Goal: Transaction & Acquisition: Purchase product/service

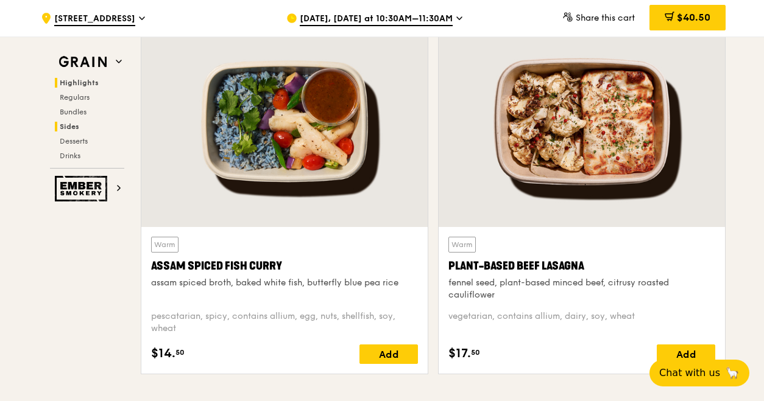
click at [79, 125] on h2 "Sides" at bounding box center [89, 127] width 69 height 10
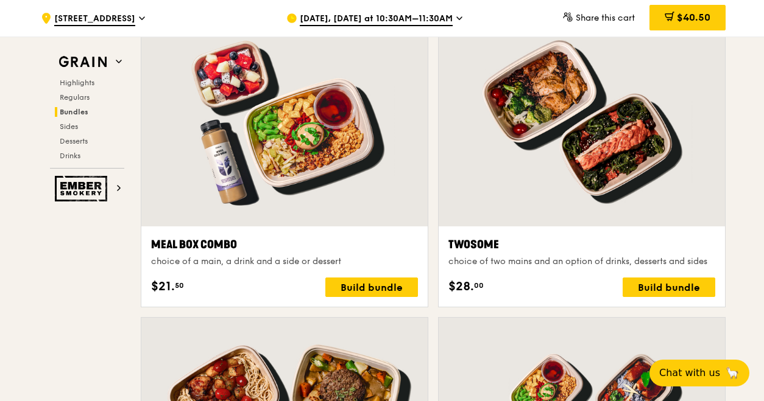
scroll to position [1717, 0]
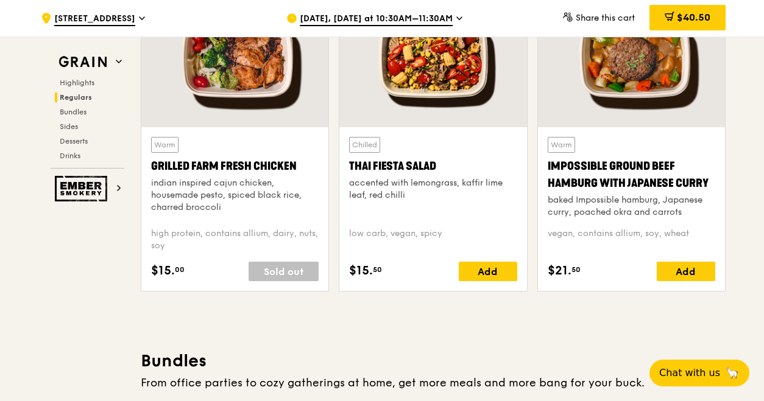
scroll to position [1296, 0]
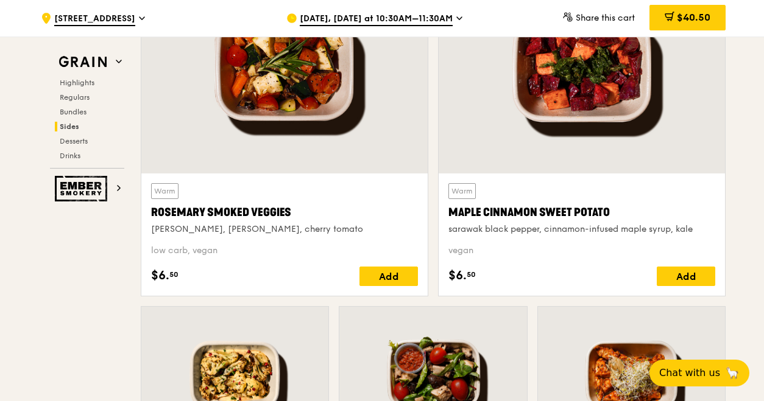
scroll to position [2883, 0]
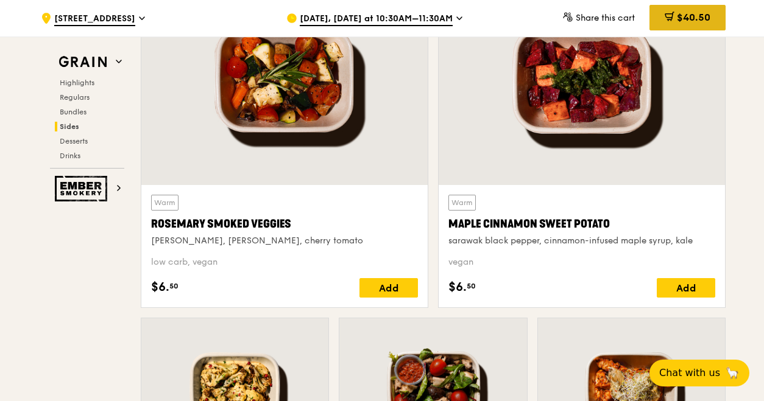
click at [697, 14] on span "$40.50" at bounding box center [694, 18] width 34 height 12
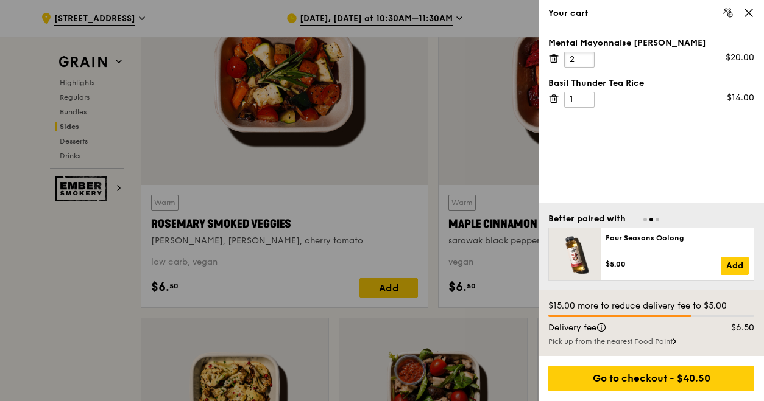
type input "2"
click at [587, 55] on input "2" at bounding box center [579, 60] width 30 height 16
click at [72, 332] on div at bounding box center [382, 200] width 764 height 401
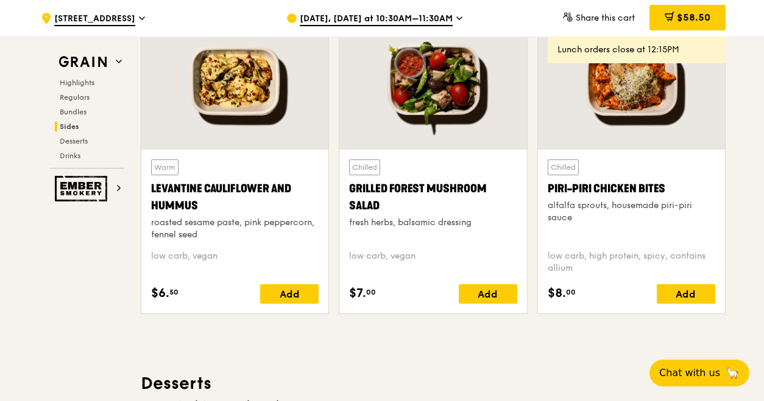
scroll to position [3195, 0]
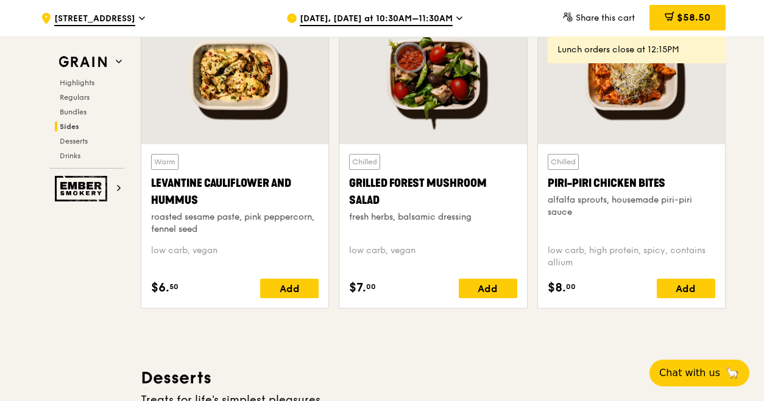
click at [432, 72] on div at bounding box center [432, 75] width 187 height 138
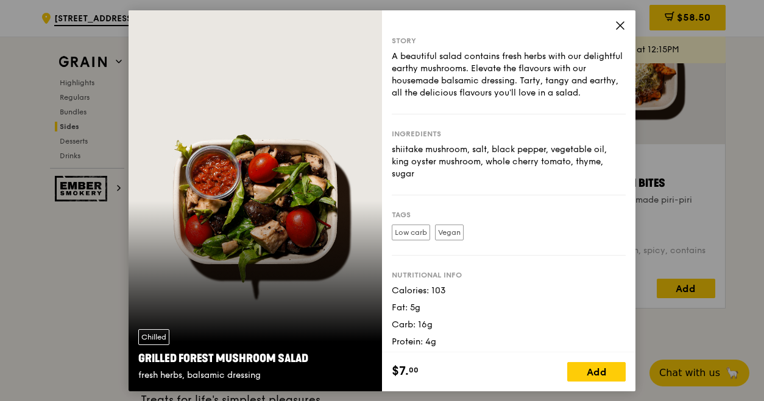
scroll to position [4, 0]
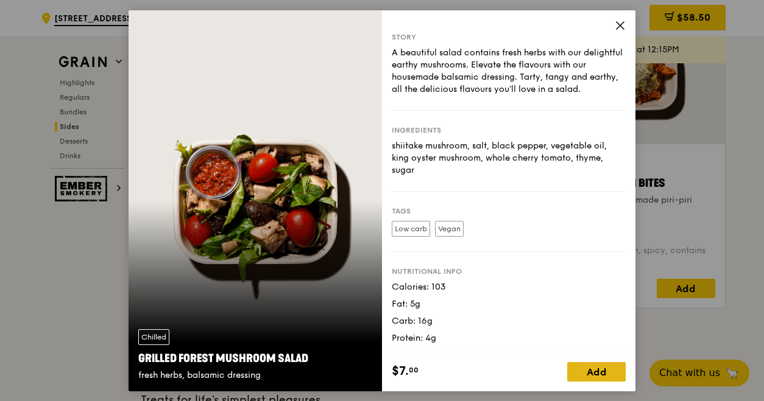
click at [592, 372] on div "Add" at bounding box center [596, 371] width 58 height 19
click at [621, 27] on icon at bounding box center [620, 24] width 11 height 11
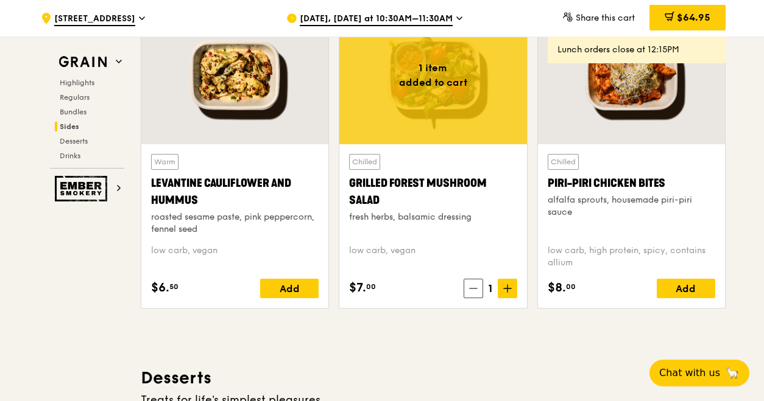
scroll to position [3184, 0]
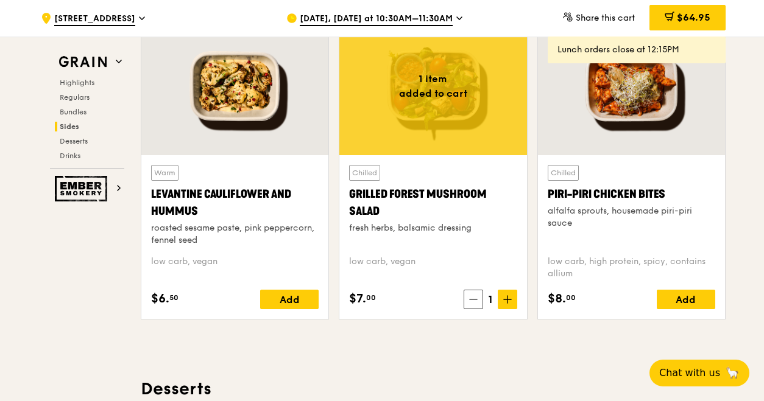
click at [461, 118] on div at bounding box center [432, 86] width 187 height 138
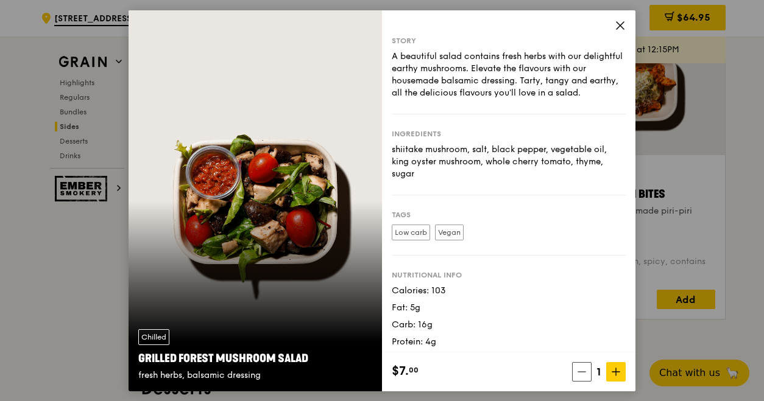
click at [618, 24] on icon at bounding box center [620, 24] width 11 height 11
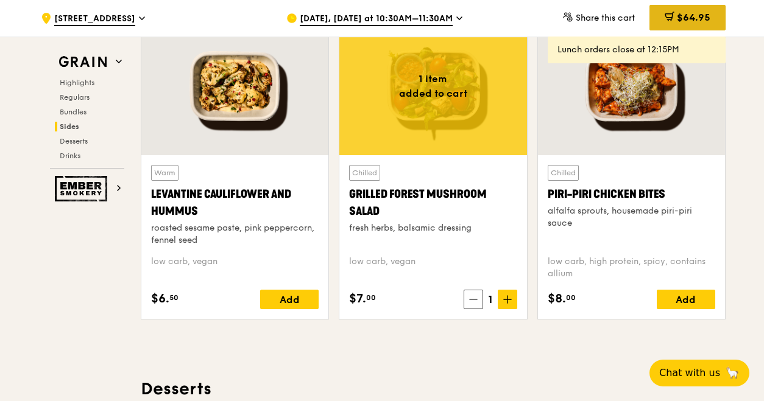
click at [691, 18] on span "$64.95" at bounding box center [694, 18] width 34 height 12
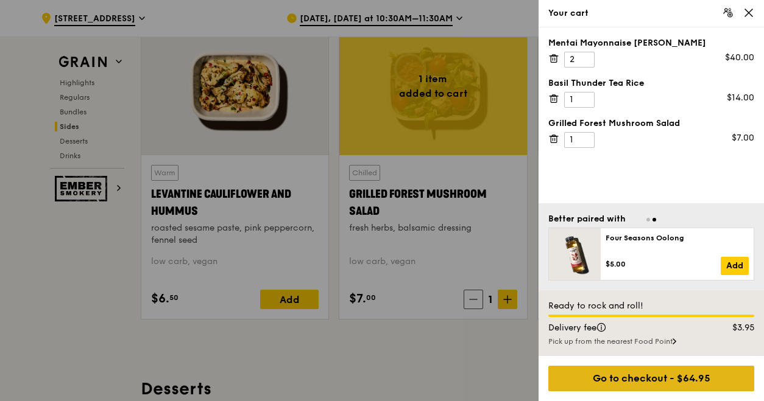
click at [652, 380] on div "Go to checkout - $64.95" at bounding box center [651, 379] width 206 height 26
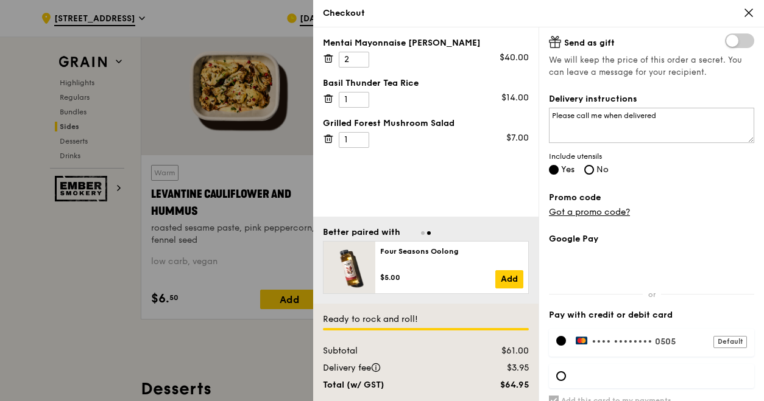
scroll to position [334, 0]
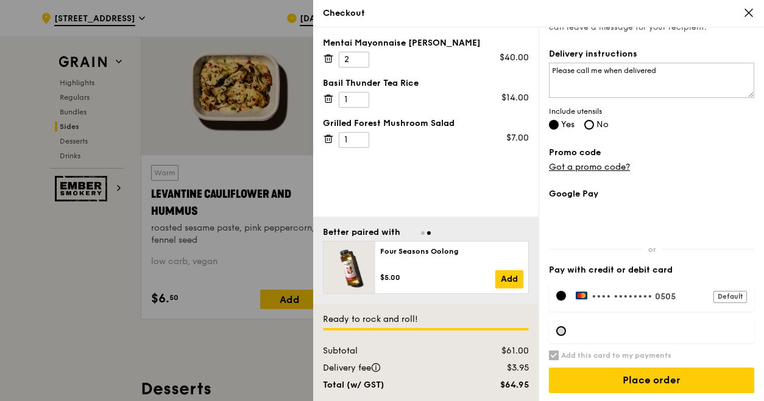
click at [560, 330] on div at bounding box center [561, 331] width 10 height 10
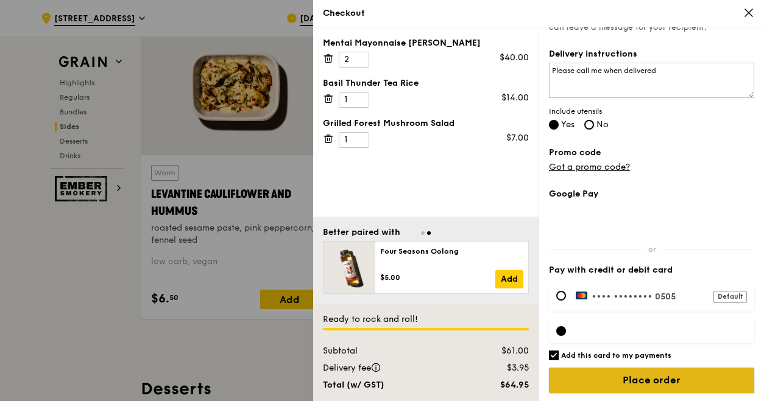
click at [600, 382] on input "Place order" at bounding box center [651, 381] width 205 height 26
